Goal: Transaction & Acquisition: Obtain resource

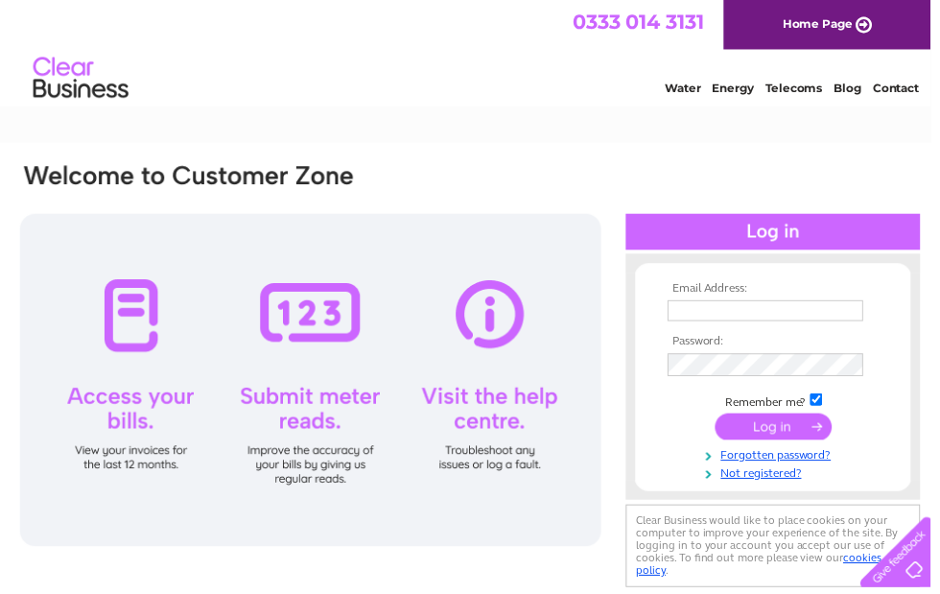
click at [738, 308] on input "text" at bounding box center [773, 313] width 198 height 21
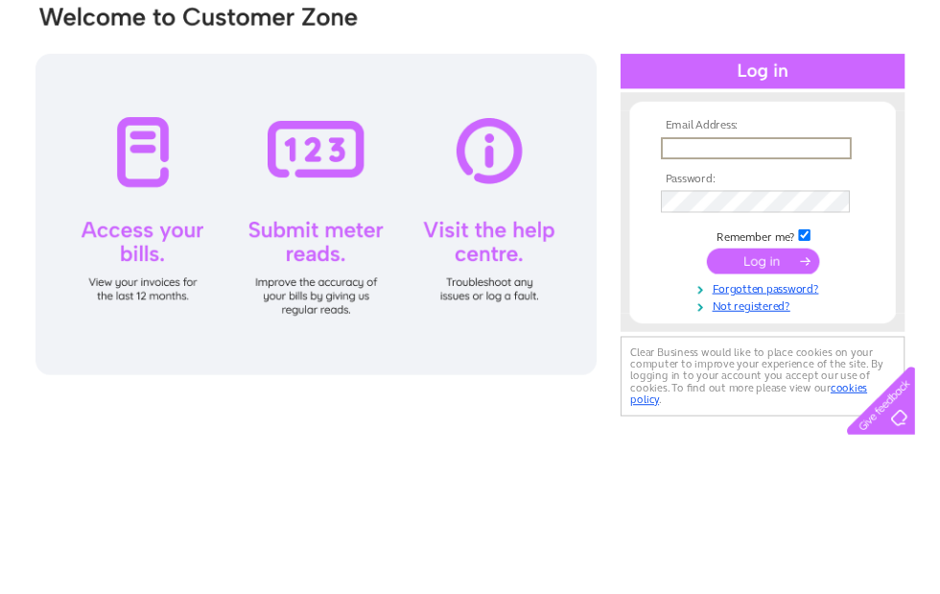
scroll to position [159, 0]
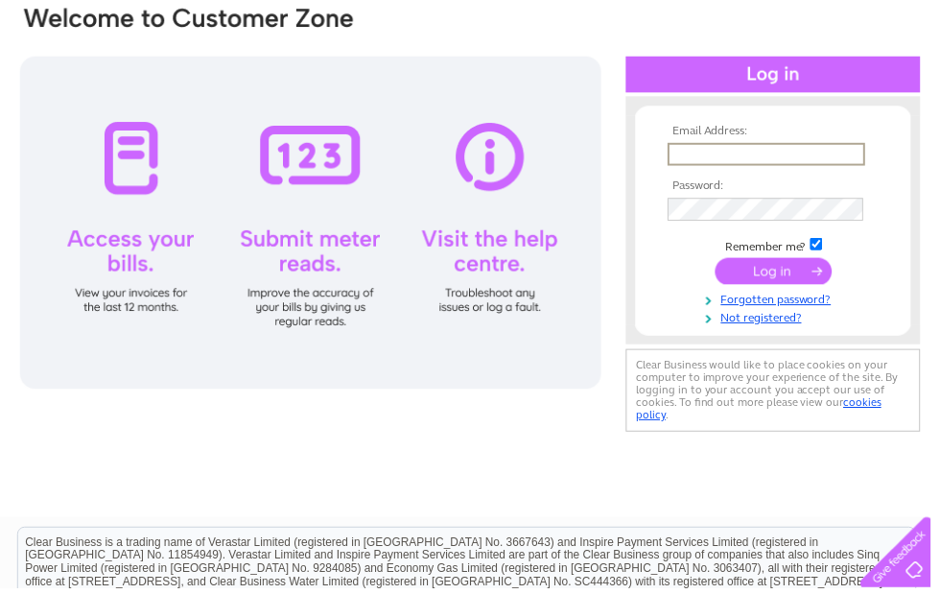
type input "[EMAIL_ADDRESS][DOMAIN_NAME]"
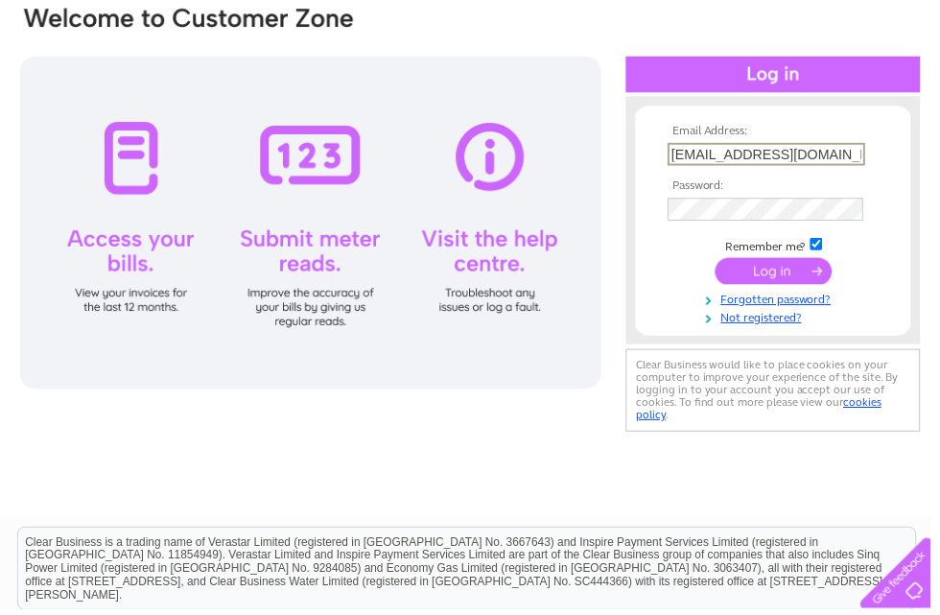
click at [798, 276] on input "submit" at bounding box center [781, 273] width 118 height 27
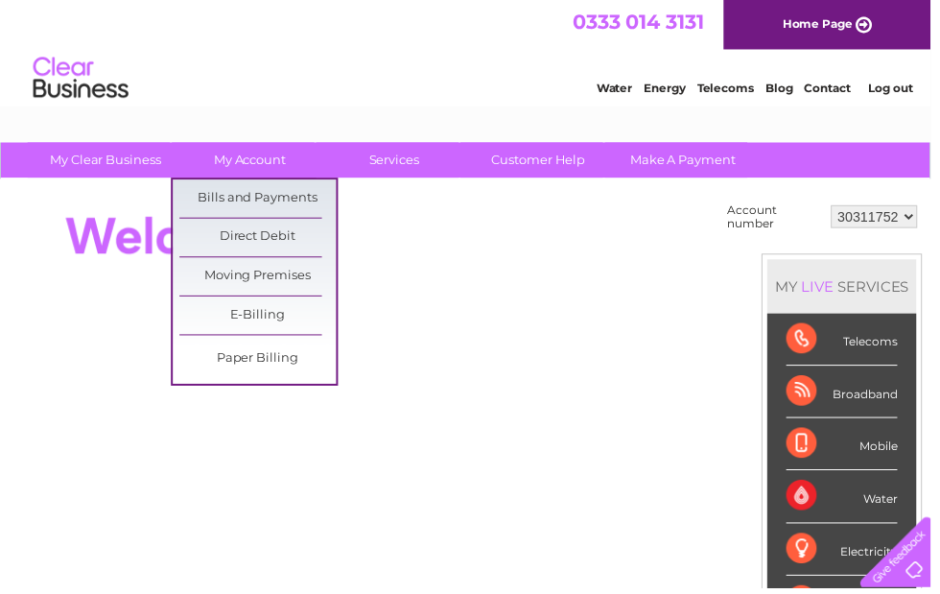
click at [300, 191] on link "Bills and Payments" at bounding box center [260, 200] width 158 height 38
click at [296, 199] on link "Bills and Payments" at bounding box center [260, 200] width 158 height 38
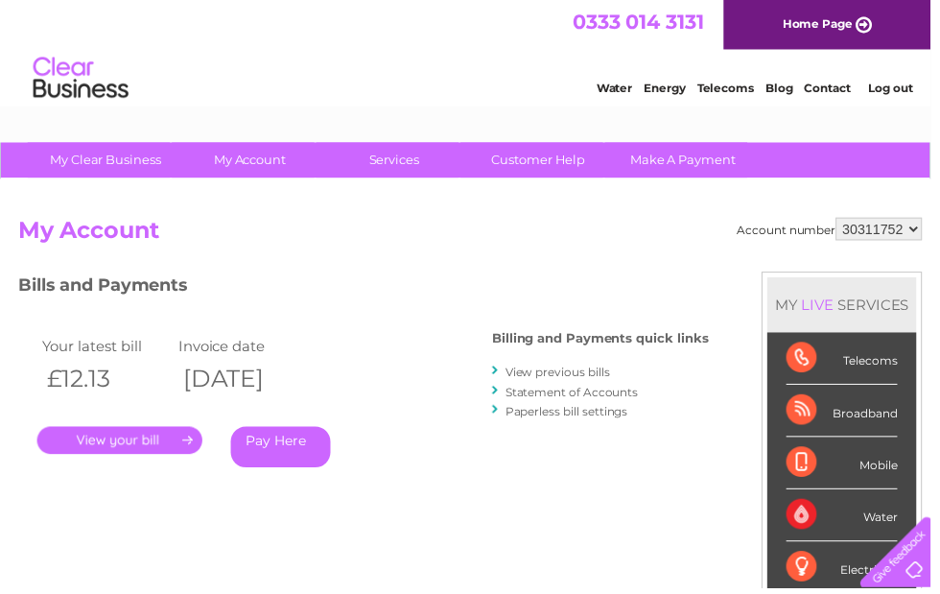
click at [177, 438] on link "." at bounding box center [120, 445] width 167 height 28
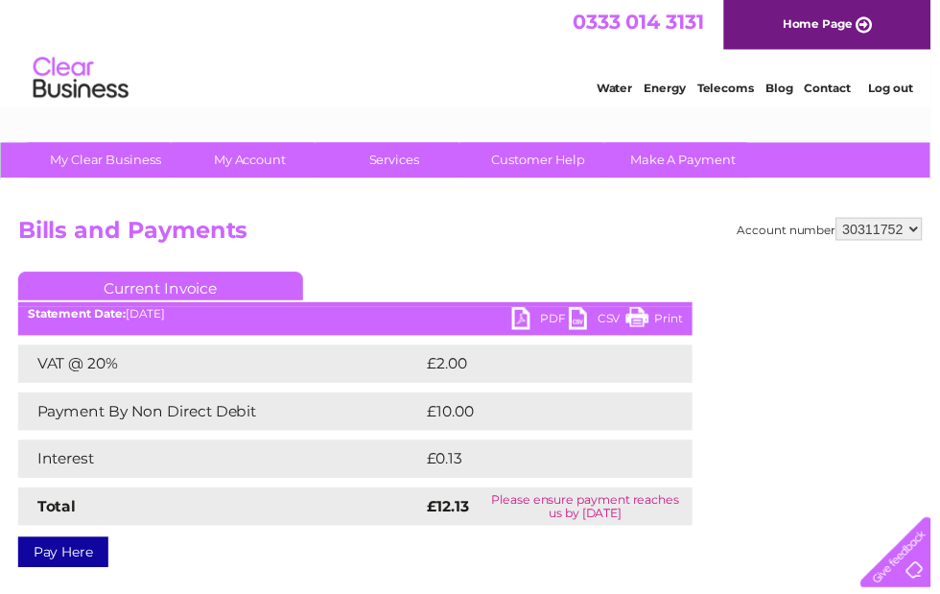
click at [532, 328] on link "PDF" at bounding box center [546, 324] width 58 height 28
click at [527, 318] on link "PDF" at bounding box center [546, 324] width 58 height 28
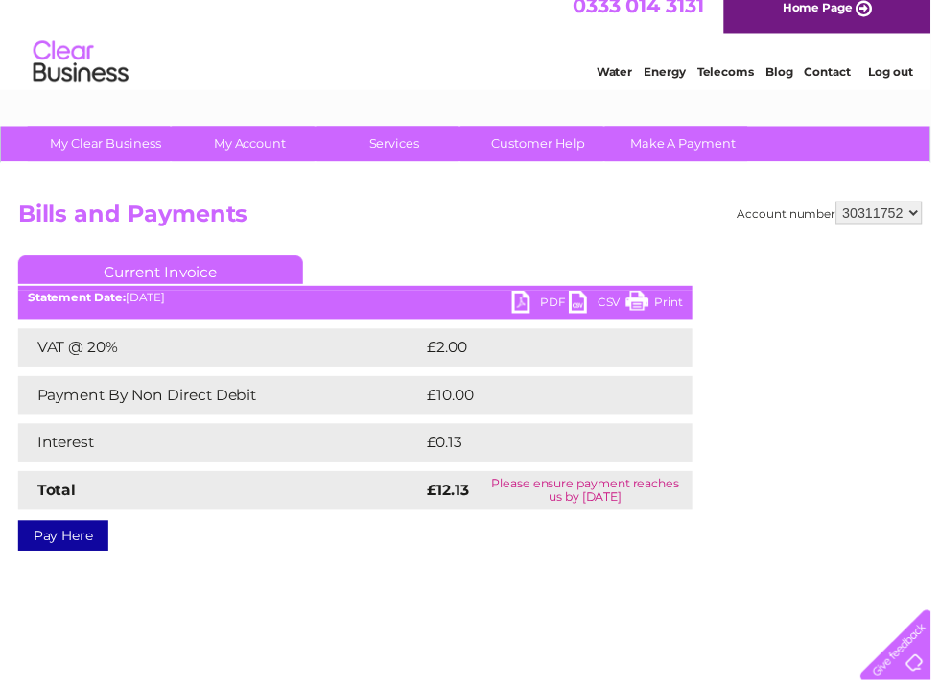
scroll to position [9, 0]
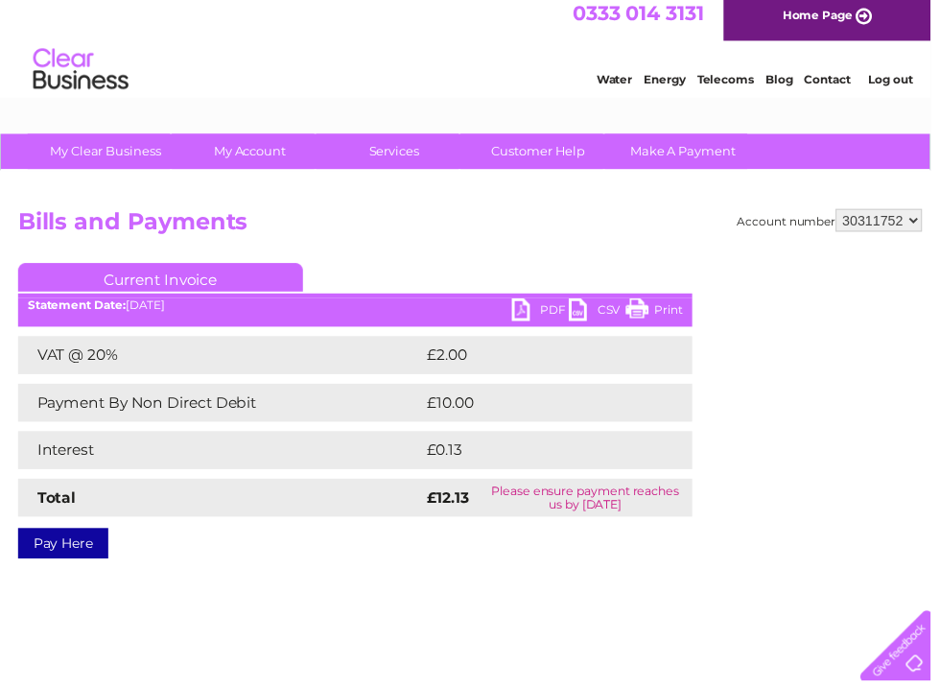
click at [582, 308] on link "CSV" at bounding box center [603, 315] width 58 height 28
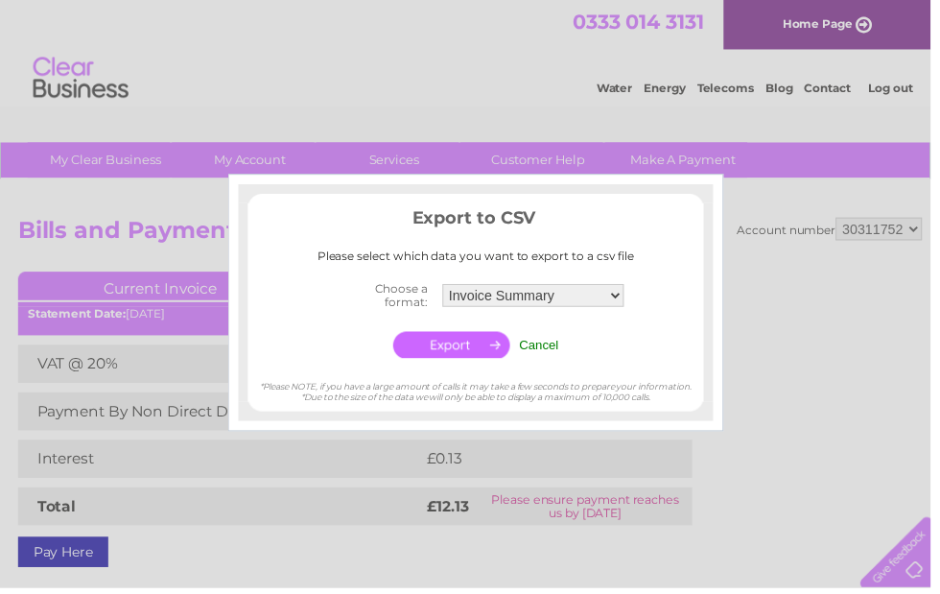
click at [790, 276] on div at bounding box center [470, 297] width 940 height 594
click at [538, 348] on input "Cancel" at bounding box center [545, 348] width 40 height 14
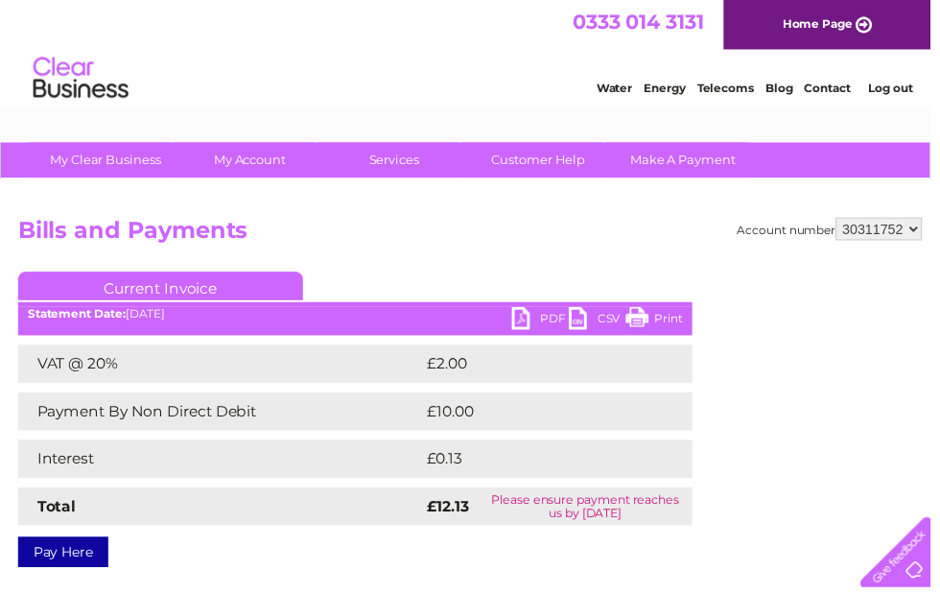
click at [595, 320] on link "CSV" at bounding box center [603, 324] width 58 height 28
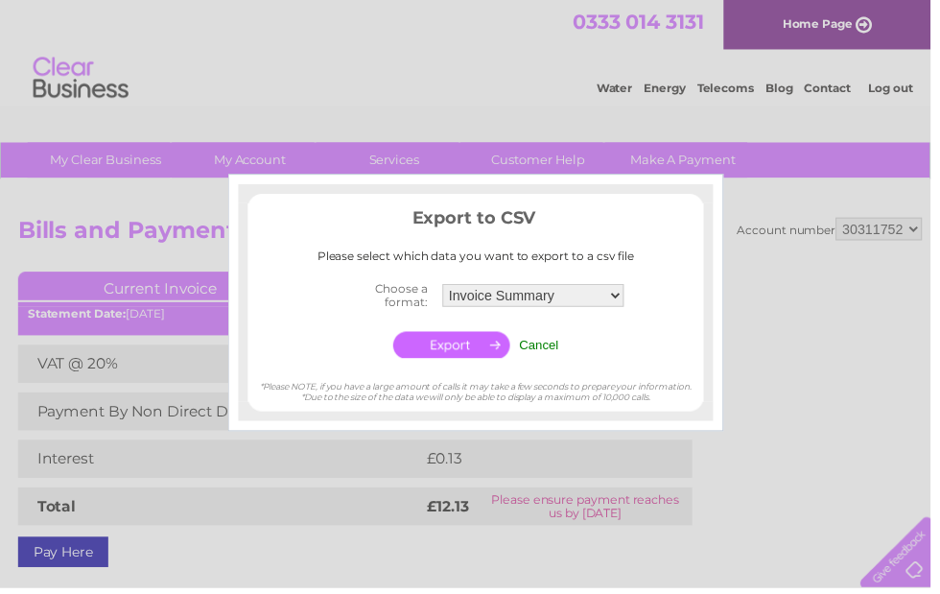
click at [625, 292] on select "Invoice Summary Service Charge Summary" at bounding box center [538, 298] width 183 height 23
click at [549, 349] on input "Cancel" at bounding box center [545, 348] width 40 height 14
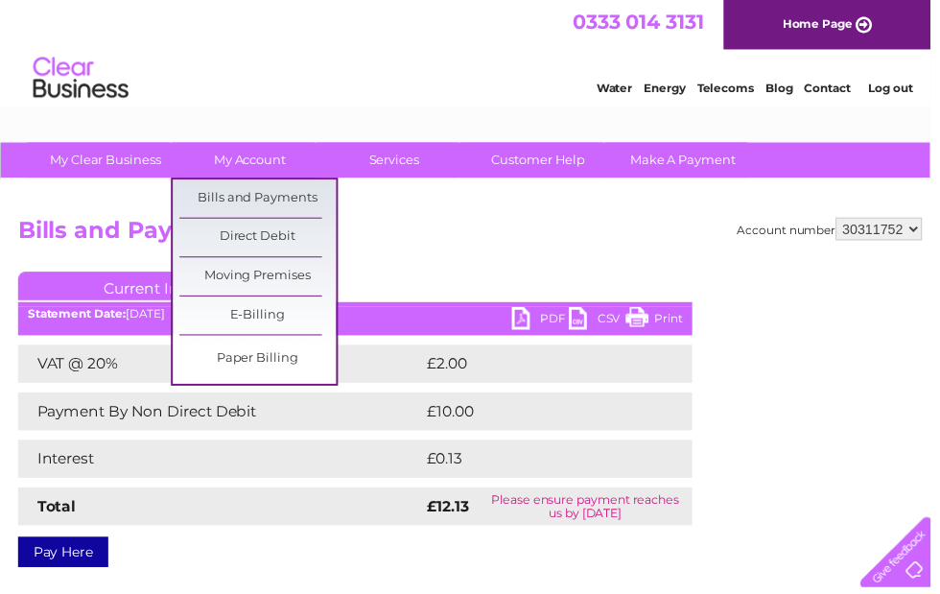
click at [302, 198] on link "Bills and Payments" at bounding box center [260, 200] width 158 height 38
click at [280, 204] on link "Bills and Payments" at bounding box center [260, 200] width 158 height 38
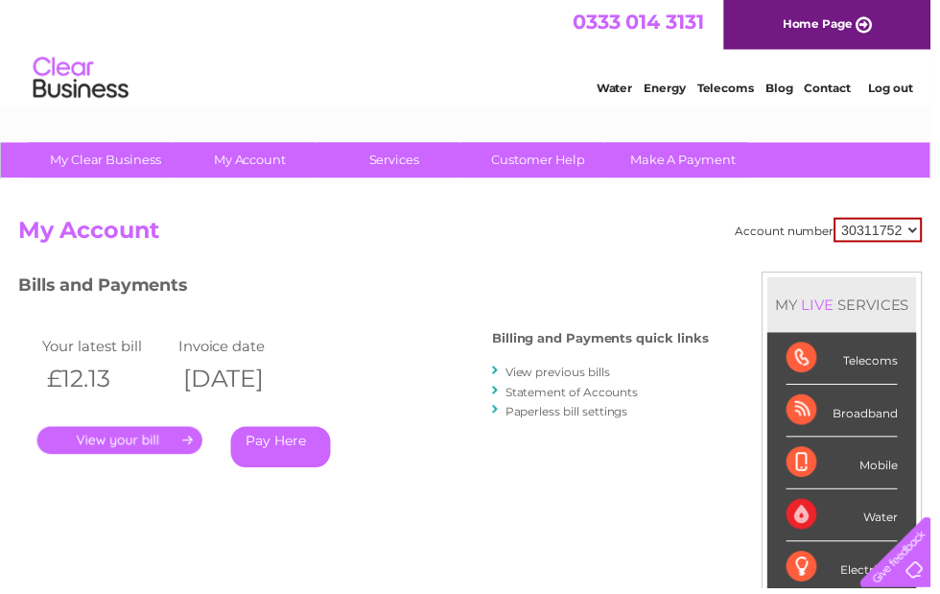
click at [164, 445] on link "." at bounding box center [120, 445] width 167 height 28
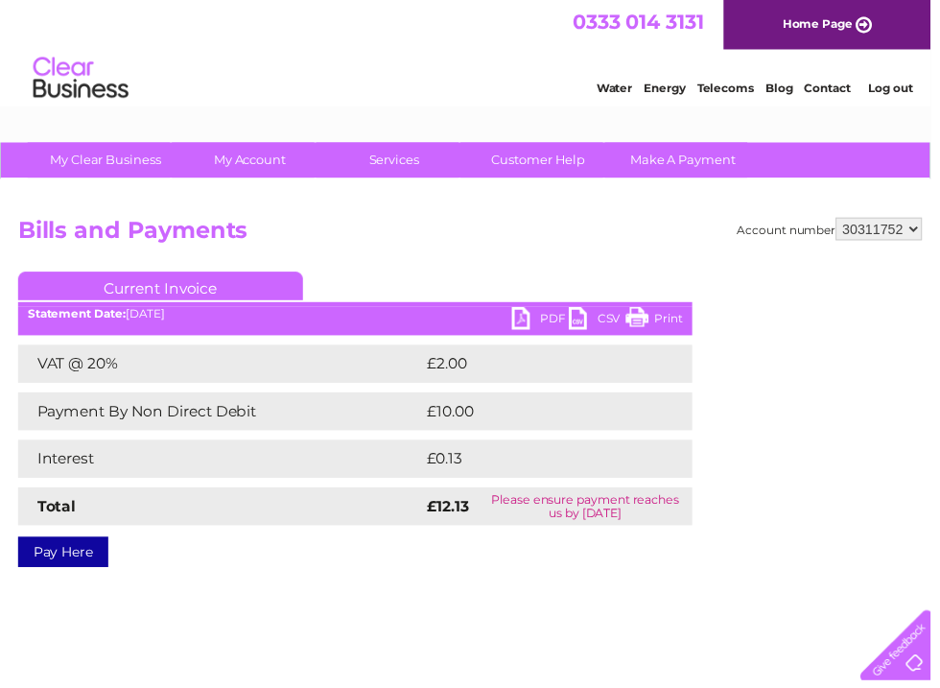
click at [530, 326] on link "PDF" at bounding box center [546, 324] width 58 height 28
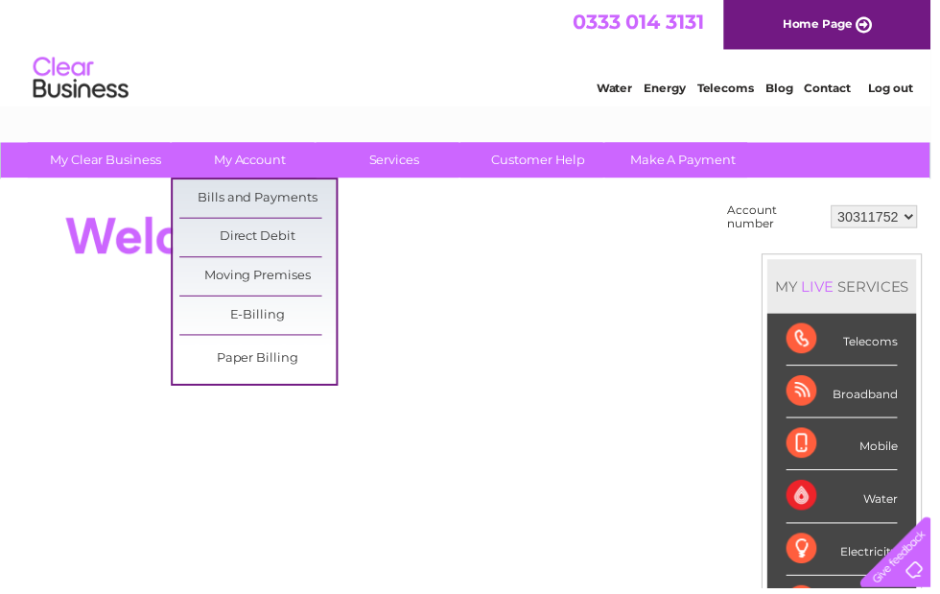
click at [310, 192] on link "Bills and Payments" at bounding box center [260, 200] width 158 height 38
click at [305, 199] on link "Bills and Payments" at bounding box center [260, 200] width 158 height 38
click at [292, 203] on link "Bills and Payments" at bounding box center [260, 200] width 158 height 38
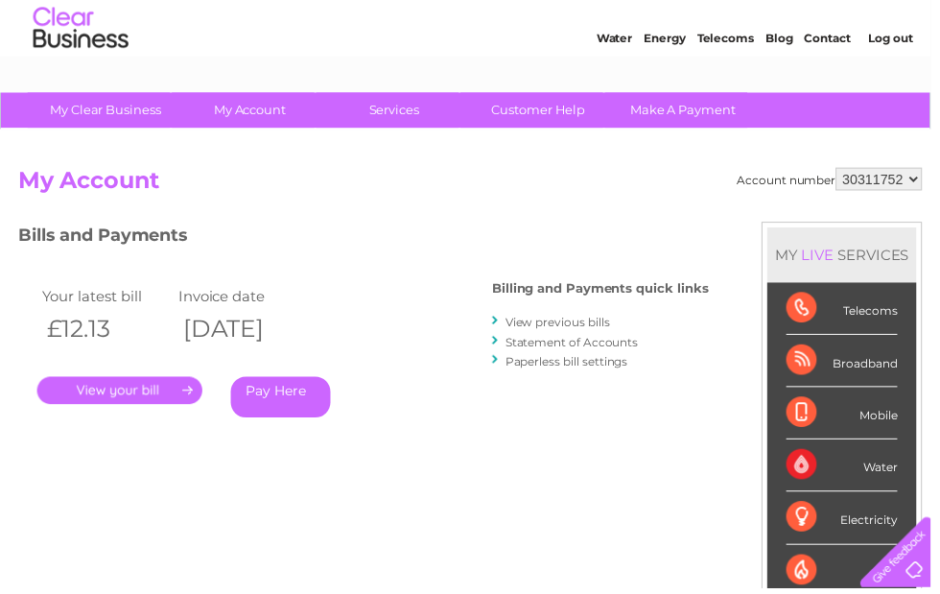
scroll to position [51, 0]
click at [168, 392] on link "." at bounding box center [120, 394] width 167 height 28
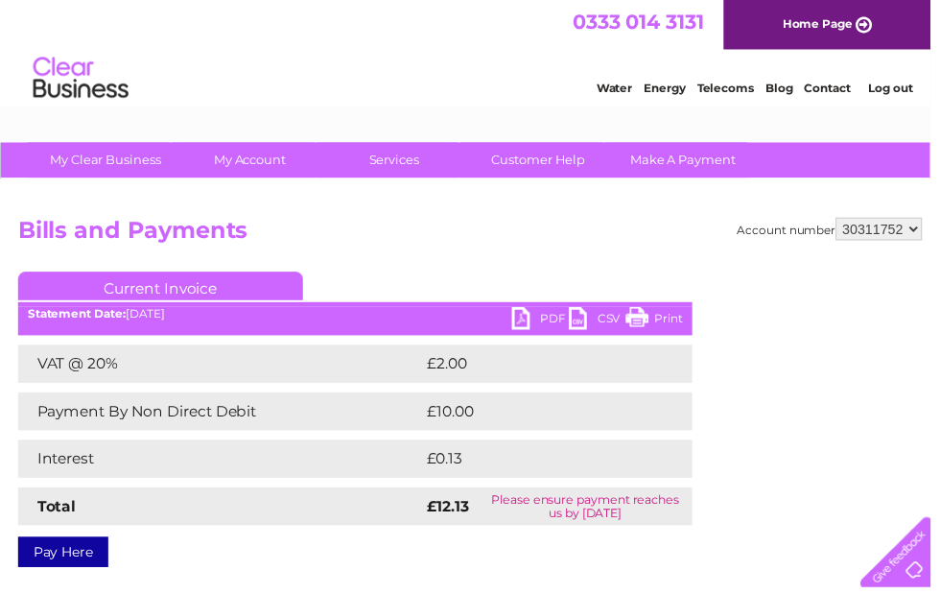
click at [529, 327] on link "PDF" at bounding box center [546, 324] width 58 height 28
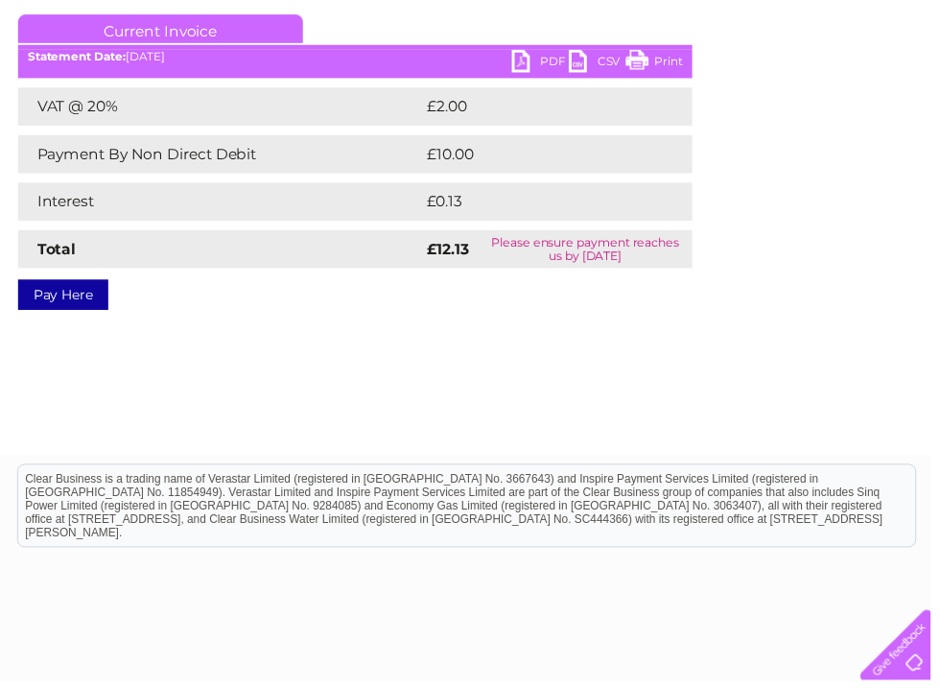
scroll to position [260, 0]
